Goal: Use online tool/utility: Utilize a website feature to perform a specific function

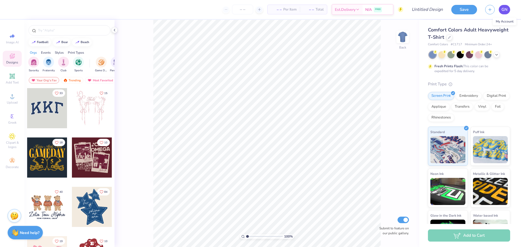
click at [508, 10] on link "GN" at bounding box center [504, 10] width 11 height 10
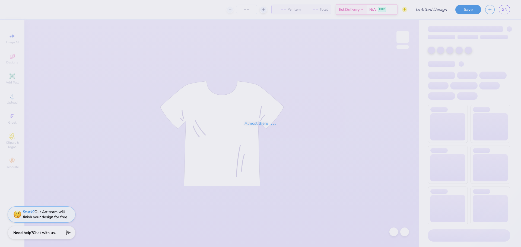
type input "BUKL Merch Mockup"
type input "30"
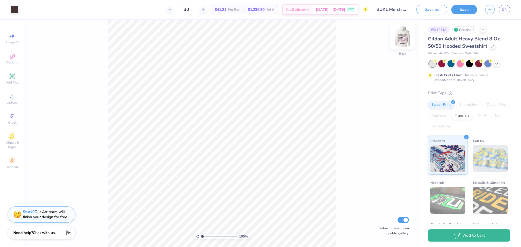
click at [404, 30] on img at bounding box center [403, 37] width 22 height 22
type input "14.92"
type input "16.50"
type input "6.83"
type input "13.17"
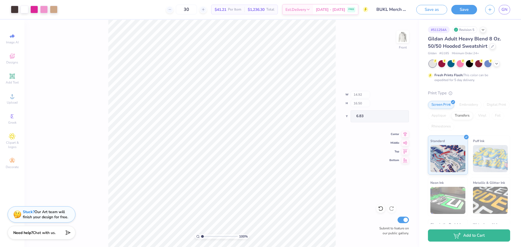
type input "14.56"
type input "8.77"
type input "10.84"
type input "7.38"
click at [226, 11] on span "$41.21" at bounding box center [221, 10] width 12 height 6
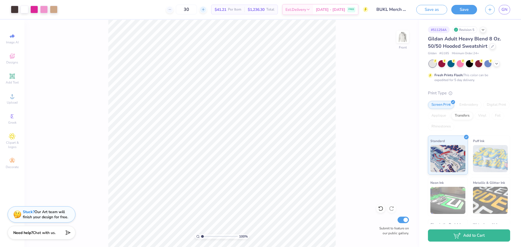
click at [205, 11] on icon at bounding box center [203, 10] width 4 height 4
type input "32"
click at [223, 238] on input "range" at bounding box center [219, 236] width 37 height 5
click at [216, 237] on input "range" at bounding box center [219, 236] width 37 height 5
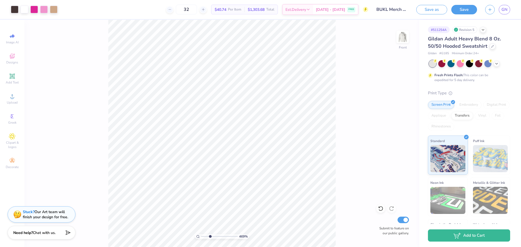
click at [210, 237] on input "range" at bounding box center [219, 236] width 37 height 5
type input "1.97"
click at [206, 237] on input "range" at bounding box center [219, 236] width 37 height 5
type input "7.47"
click at [347, 96] on div "197 % Front W 13.17 13.17 " H 14.56 14.56 " Y 7.47 7.47 " Center Middle Top Bot…" at bounding box center [221, 134] width 395 height 228
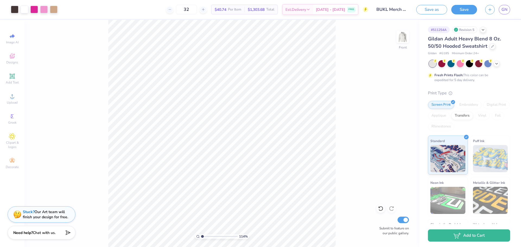
drag, startPoint x: 206, startPoint y: 238, endPoint x: 203, endPoint y: 237, distance: 3.3
type input "1.06"
click at [203, 237] on input "range" at bounding box center [219, 236] width 37 height 5
type input "13.17"
type input "14.56"
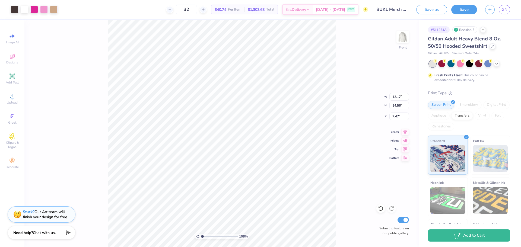
type input "6.49"
click at [459, 9] on button "Save" at bounding box center [465, 9] width 26 height 10
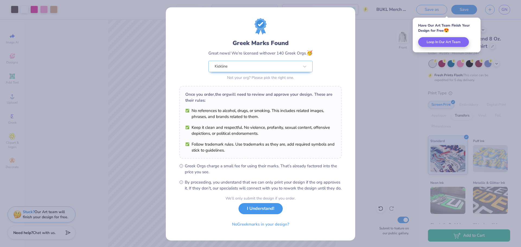
click at [258, 215] on button "I Understand!" at bounding box center [261, 208] width 44 height 11
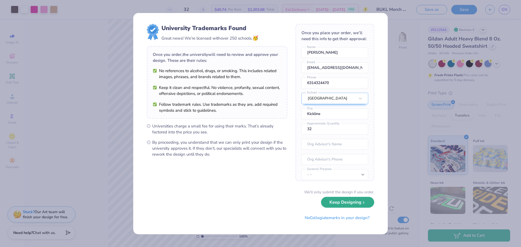
click at [361, 203] on button "Keep Designing" at bounding box center [347, 202] width 53 height 11
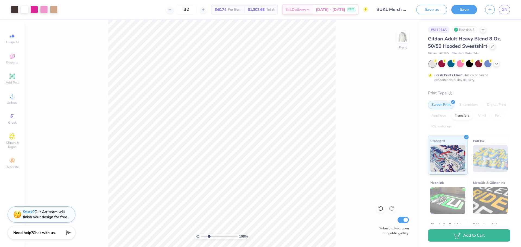
click at [209, 236] on input "range" at bounding box center [219, 236] width 37 height 5
click at [204, 237] on input "range" at bounding box center [219, 236] width 37 height 5
drag, startPoint x: 204, startPoint y: 236, endPoint x: 194, endPoint y: 236, distance: 10.3
type input "1"
click at [201, 236] on input "range" at bounding box center [219, 236] width 37 height 5
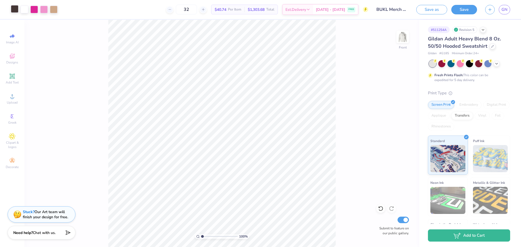
click at [15, 8] on div at bounding box center [15, 9] width 8 height 8
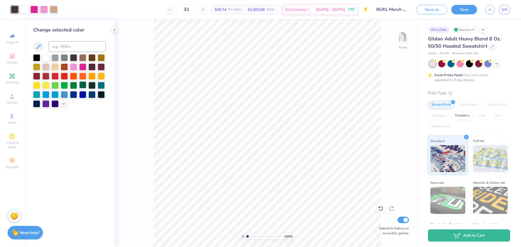
click at [83, 86] on div at bounding box center [82, 84] width 7 height 7
click at [38, 59] on div at bounding box center [36, 57] width 7 height 7
click at [74, 59] on div at bounding box center [73, 57] width 7 height 7
click at [511, 7] on div "Save as Save GN" at bounding box center [469, 9] width 105 height 19
click at [507, 8] on span "GN" at bounding box center [505, 10] width 6 height 6
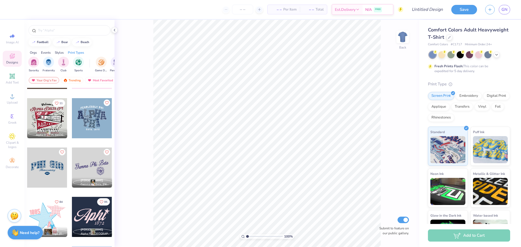
scroll to position [237, 0]
click at [93, 34] on div at bounding box center [70, 30] width 82 height 10
click at [76, 32] on input "text" at bounding box center [72, 30] width 70 height 5
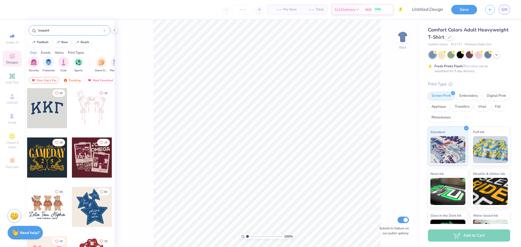
type input "leopard"
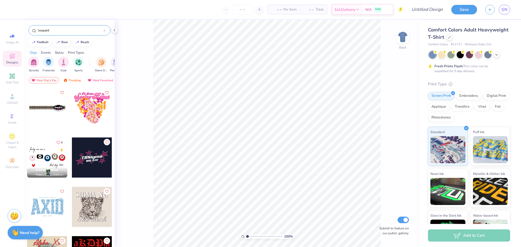
click at [39, 154] on div at bounding box center [47, 158] width 40 height 40
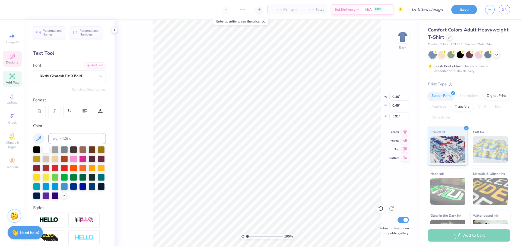
type textarea "B"
type input "0.47"
type input "5.61"
type textarea "U"
type input "0.40"
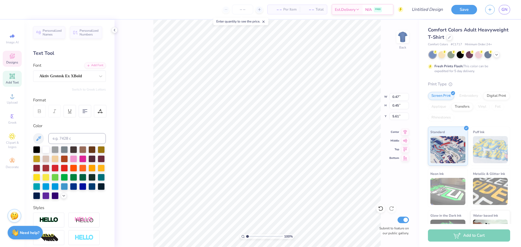
type input "5.93"
type textarea "E"
type textarea "K"
type input "0.46"
type input "5.53"
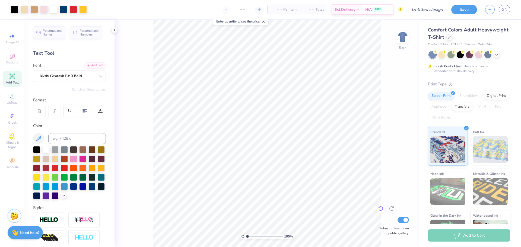
click at [383, 207] on icon at bounding box center [380, 208] width 5 height 5
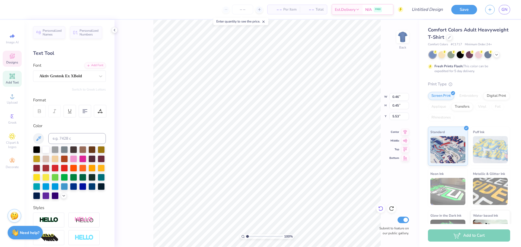
type textarea "L"
type input "4.00"
type input "1.55"
type input "7.75"
type input "1.86"
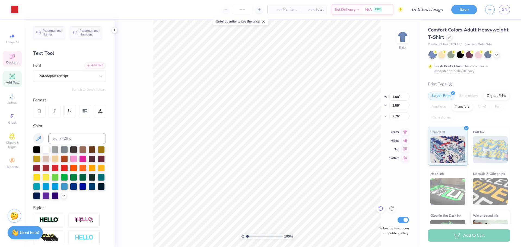
type input "1.86"
type input "5.28"
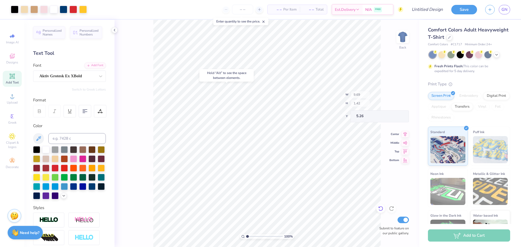
type input "5.26"
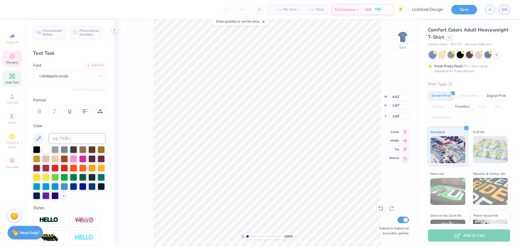
scroll to position [0, 1]
type textarea "l"
type textarea "Binghamton Universoty"
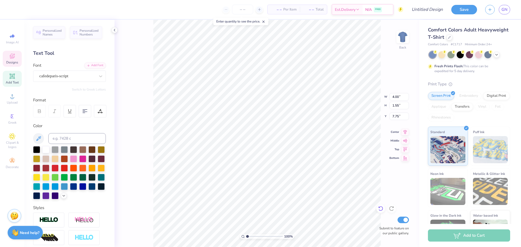
type textarea "b"
type textarea "Kickline"
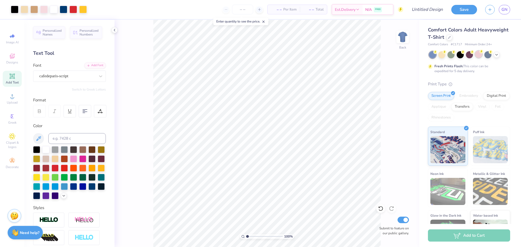
click at [479, 56] on div at bounding box center [478, 54] width 7 height 7
click at [498, 55] on icon at bounding box center [497, 54] width 4 height 4
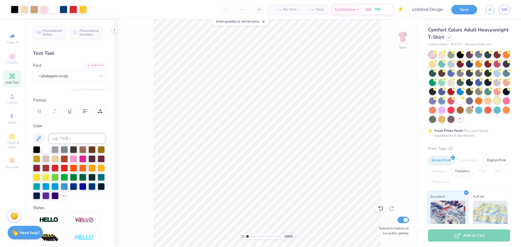
click at [496, 101] on div at bounding box center [497, 100] width 7 height 7
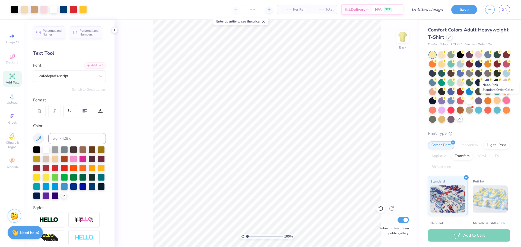
click at [508, 102] on div at bounding box center [506, 100] width 7 height 7
click at [470, 100] on div at bounding box center [469, 100] width 7 height 7
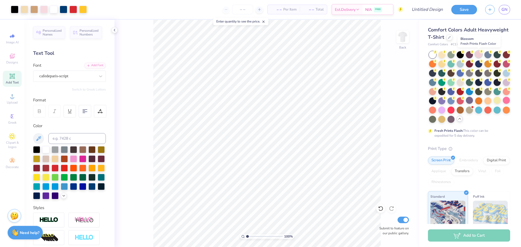
click at [480, 55] on div at bounding box center [478, 54] width 7 height 7
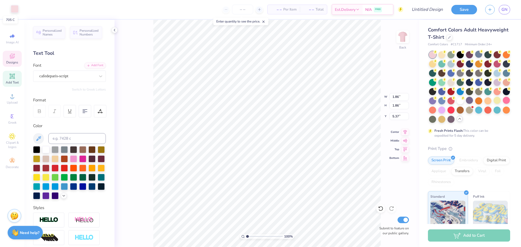
click at [11, 6] on div at bounding box center [15, 9] width 8 height 8
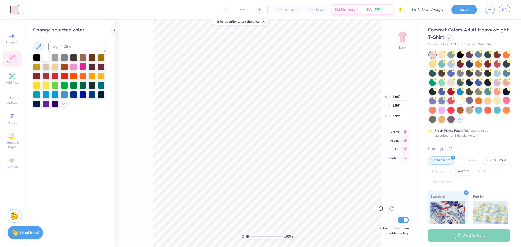
click at [83, 66] on div at bounding box center [82, 66] width 7 height 7
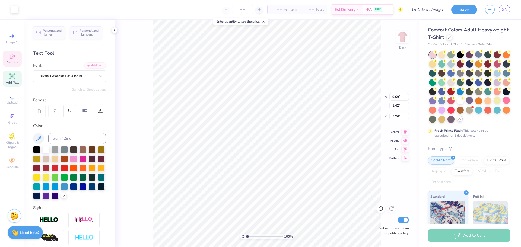
type input "9.69"
type input "1.42"
type input "5.26"
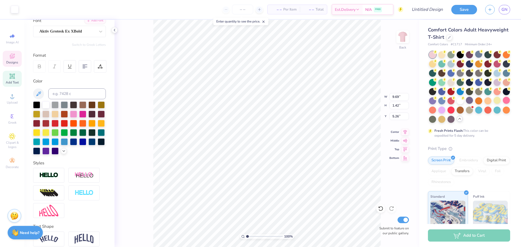
scroll to position [68, 0]
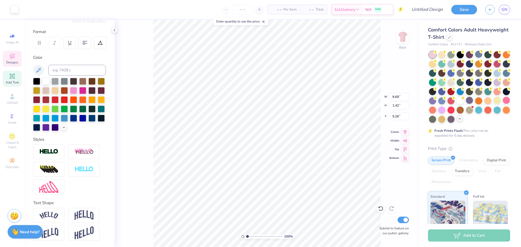
click at [31, 232] on strong "Need help?" at bounding box center [30, 232] width 20 height 5
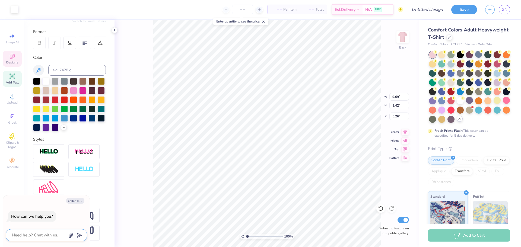
click at [40, 234] on textarea at bounding box center [38, 235] width 55 height 7
type textarea "h"
type textarea "x"
type textarea "ho"
type textarea "x"
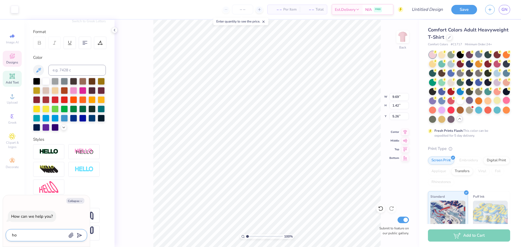
type textarea "how"
type textarea "x"
type textarea "how"
type textarea "x"
type textarea "how"
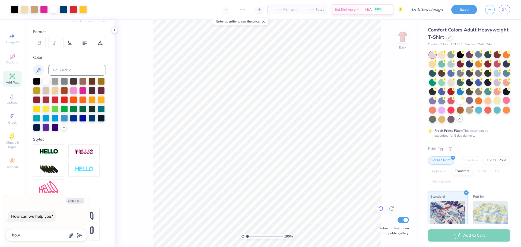
click at [380, 210] on icon at bounding box center [380, 208] width 5 height 5
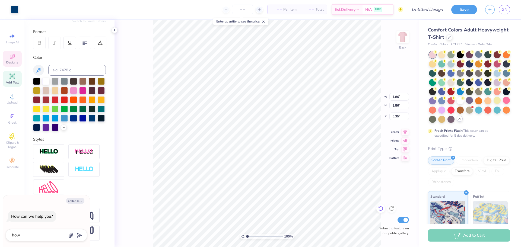
type textarea "x"
type input "8.34"
type input "1.63"
type input "3.00"
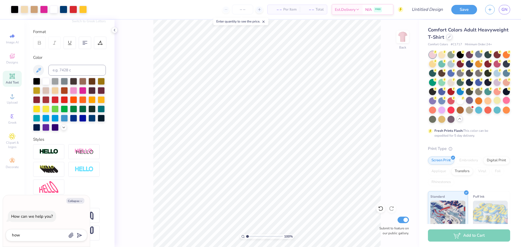
click at [449, 38] on div at bounding box center [450, 37] width 6 height 6
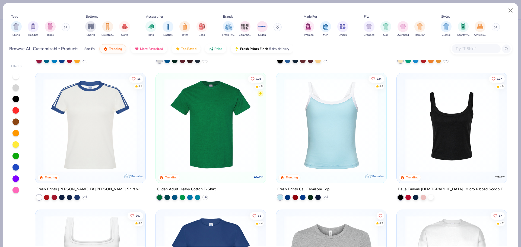
scroll to position [127, 0]
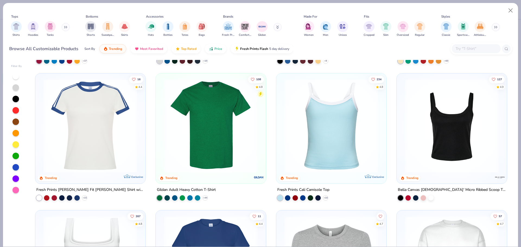
click at [433, 122] on img at bounding box center [451, 126] width 99 height 94
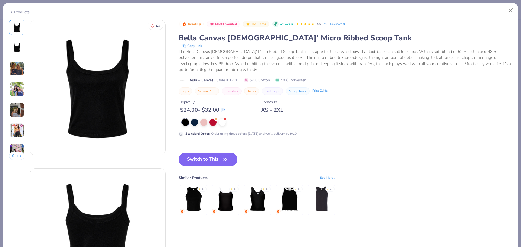
click at [21, 14] on div "Products" at bounding box center [260, 10] width 515 height 14
click at [20, 12] on div "Products" at bounding box center [19, 12] width 20 height 6
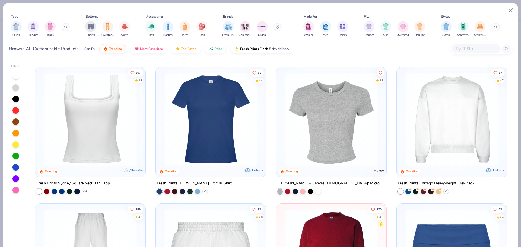
scroll to position [272, 0]
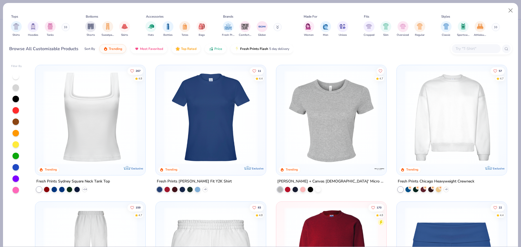
click at [103, 126] on img at bounding box center [90, 117] width 99 height 94
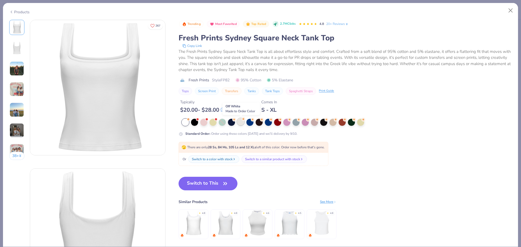
click at [244, 123] on div at bounding box center [240, 121] width 7 height 7
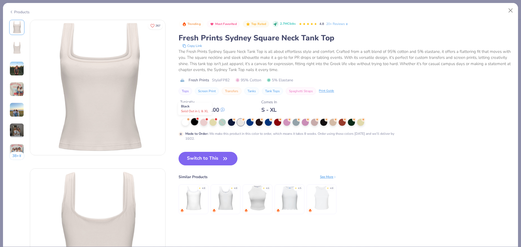
click at [194, 124] on div at bounding box center [194, 121] width 7 height 7
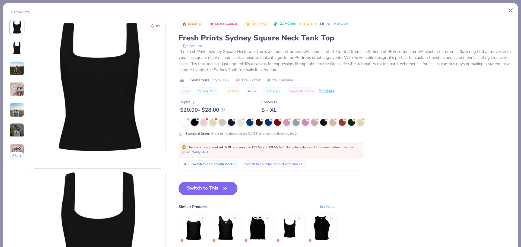
click at [198, 191] on button "Switch to This" at bounding box center [208, 189] width 59 height 14
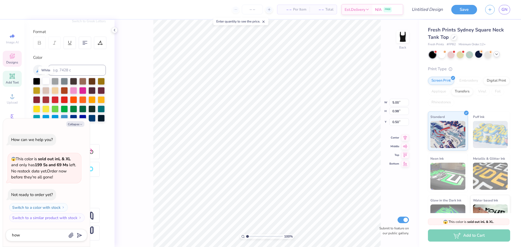
click at [45, 80] on div at bounding box center [45, 80] width 7 height 7
click at [147, 77] on div "100 % Back W 5.00 5.00 " H 0.98 0.98 " Y 0.50 0.50 " Center Middle Top Bottom S…" at bounding box center [267, 134] width 305 height 228
click at [45, 81] on div at bounding box center [45, 80] width 7 height 7
type textarea "x"
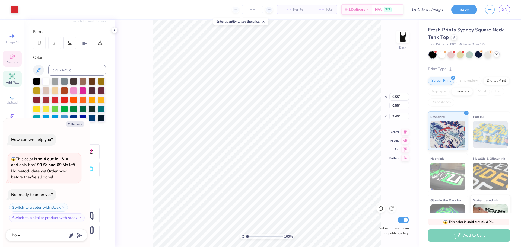
type input "3.51"
